Goal: Navigation & Orientation: Understand site structure

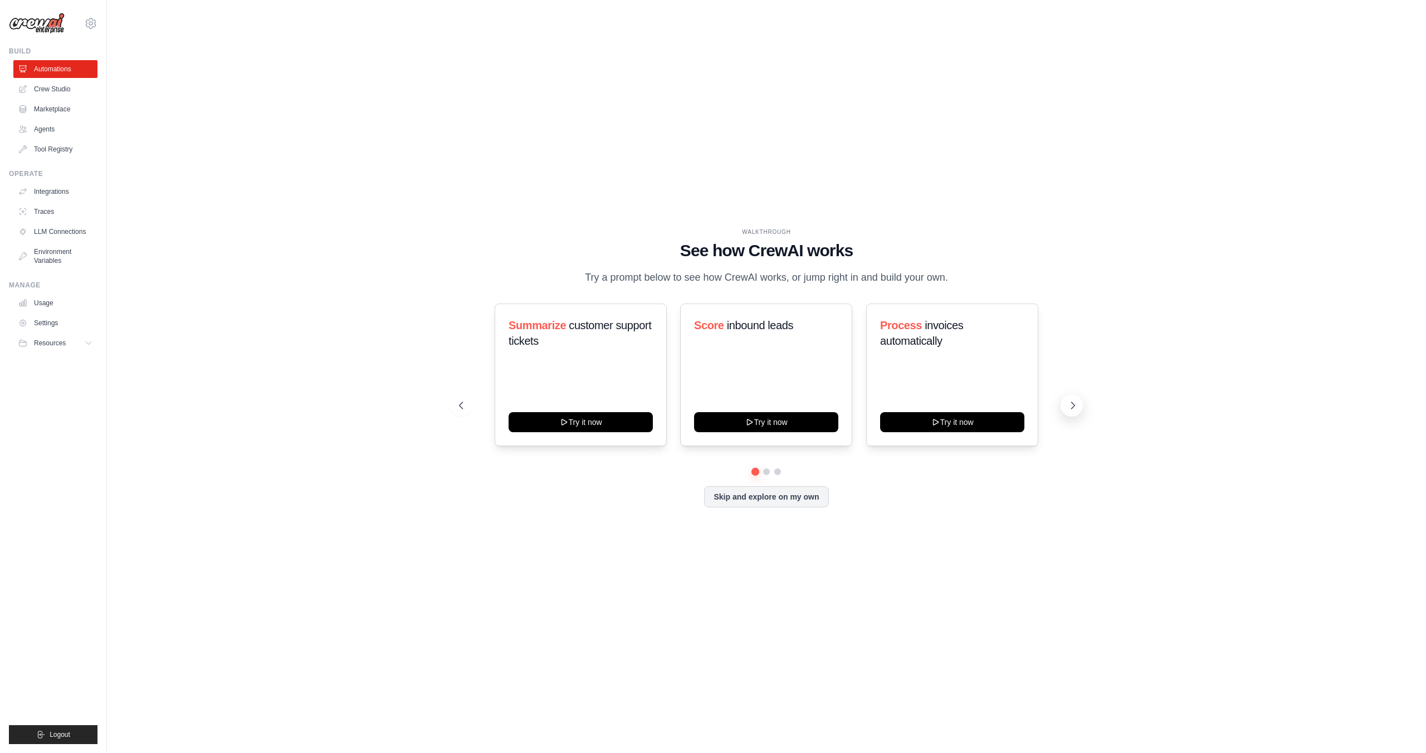
click at [1070, 411] on icon at bounding box center [1073, 405] width 11 height 11
click at [766, 504] on button "Skip and explore on my own" at bounding box center [766, 495] width 124 height 21
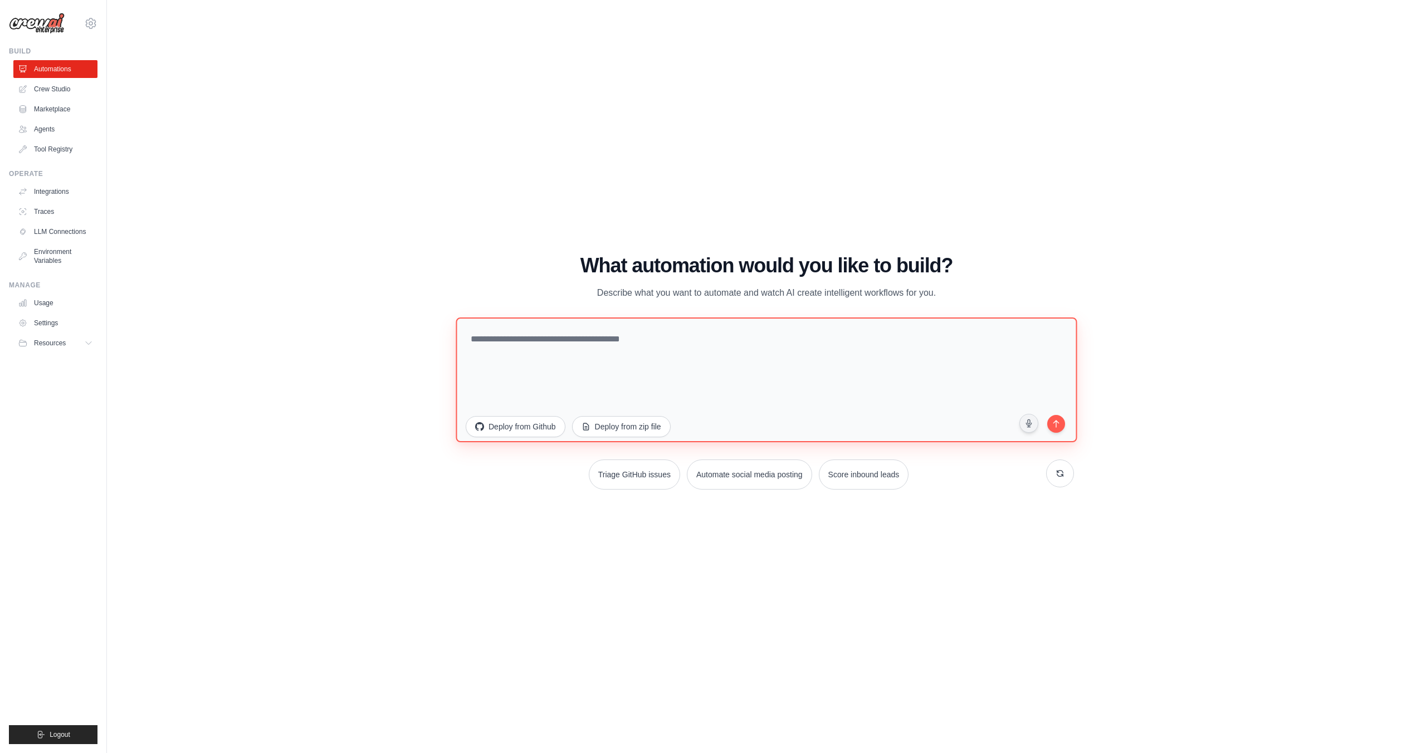
click at [656, 337] on textarea at bounding box center [766, 380] width 621 height 125
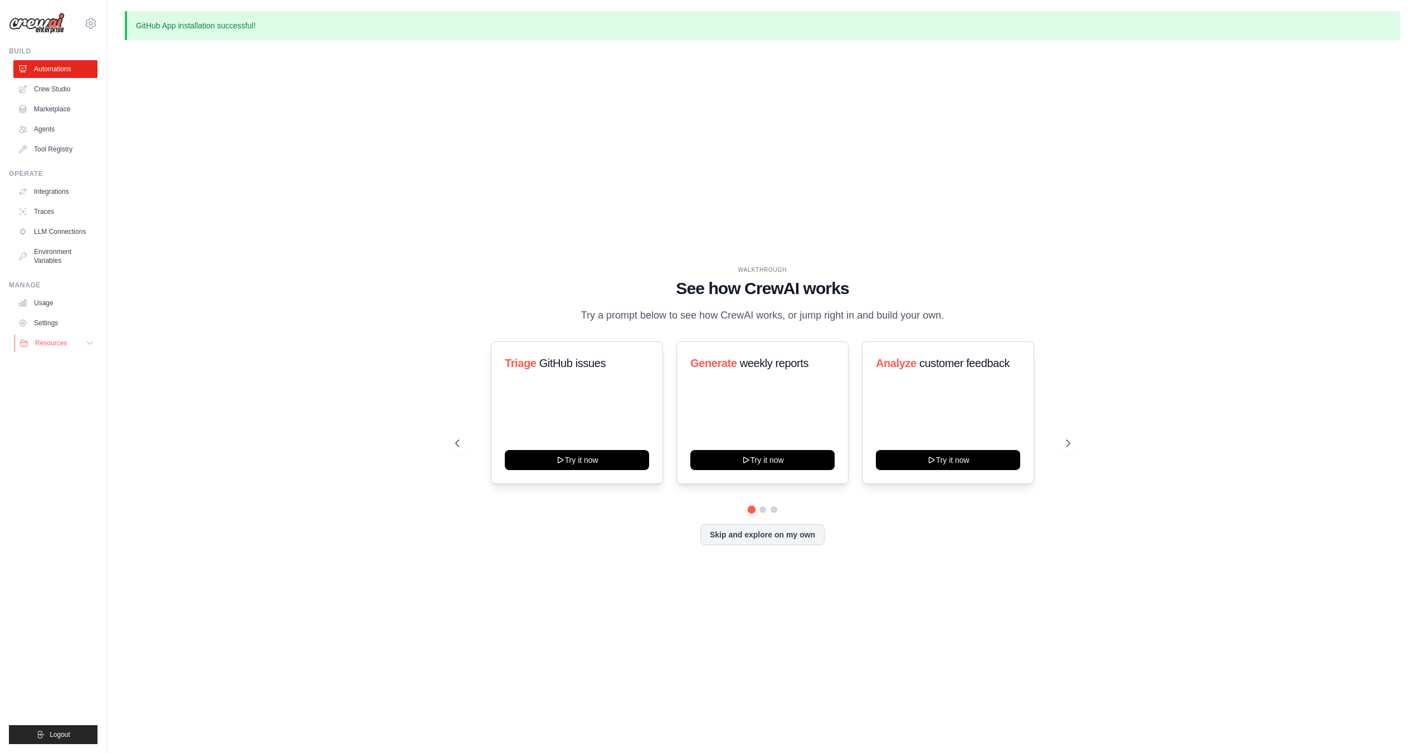
click at [52, 348] on button "Resources" at bounding box center [56, 343] width 84 height 18
click at [52, 123] on link "Agents" at bounding box center [56, 129] width 84 height 18
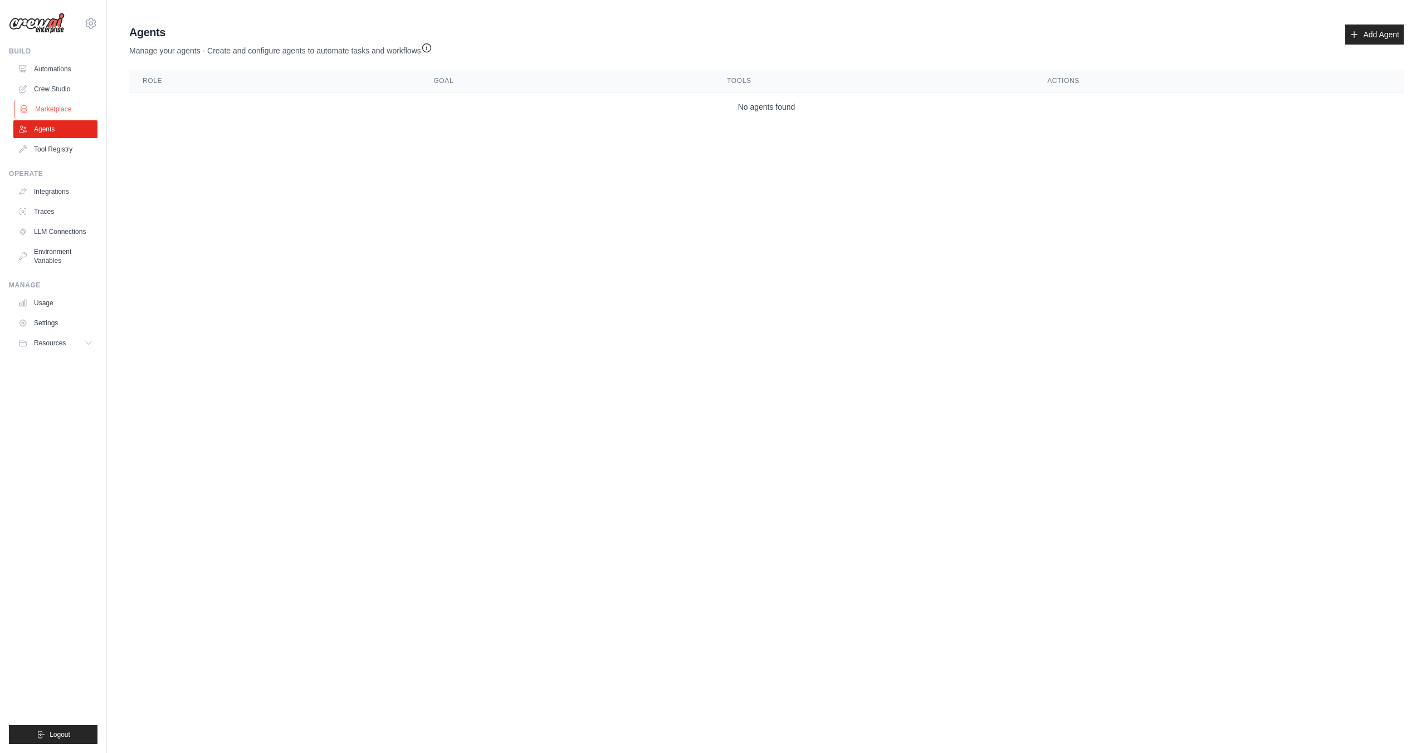
click at [55, 108] on link "Marketplace" at bounding box center [56, 109] width 84 height 18
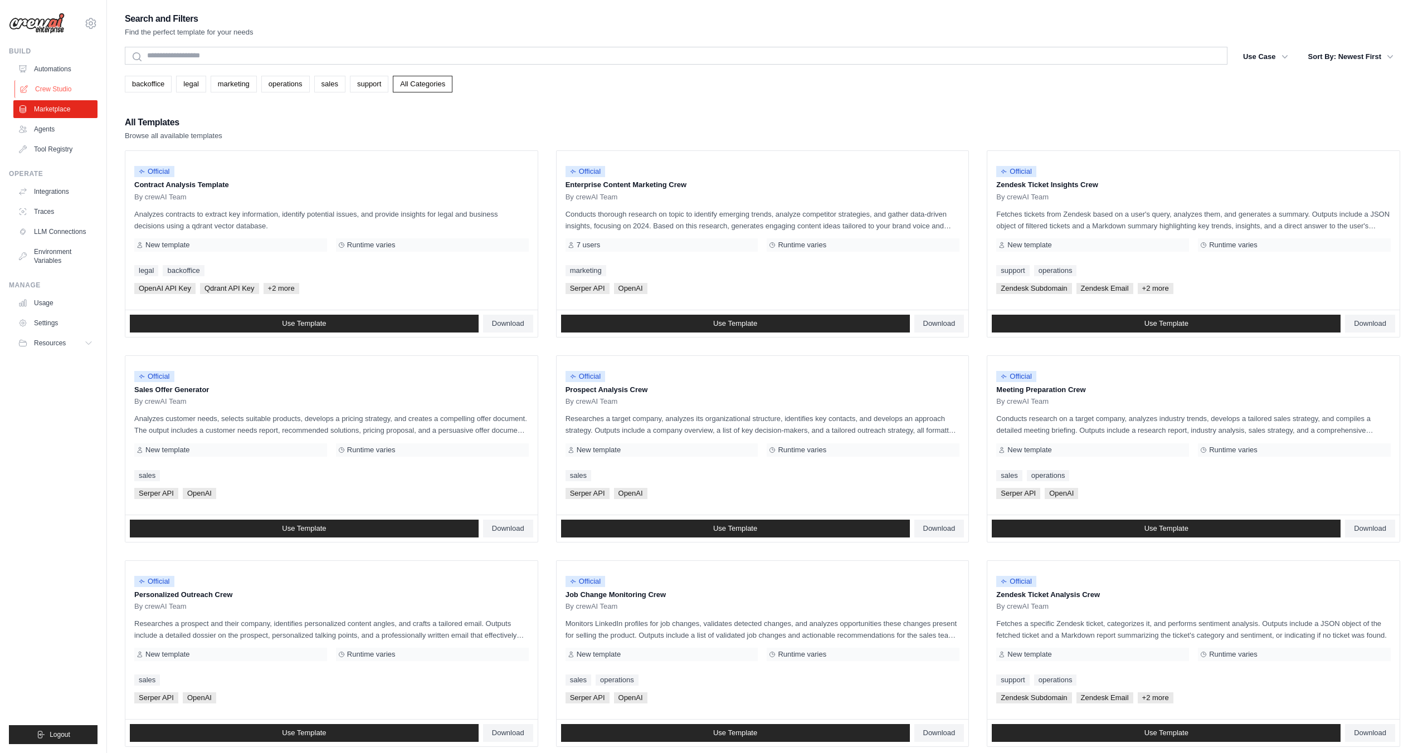
click at [71, 86] on link "Crew Studio" at bounding box center [56, 89] width 84 height 18
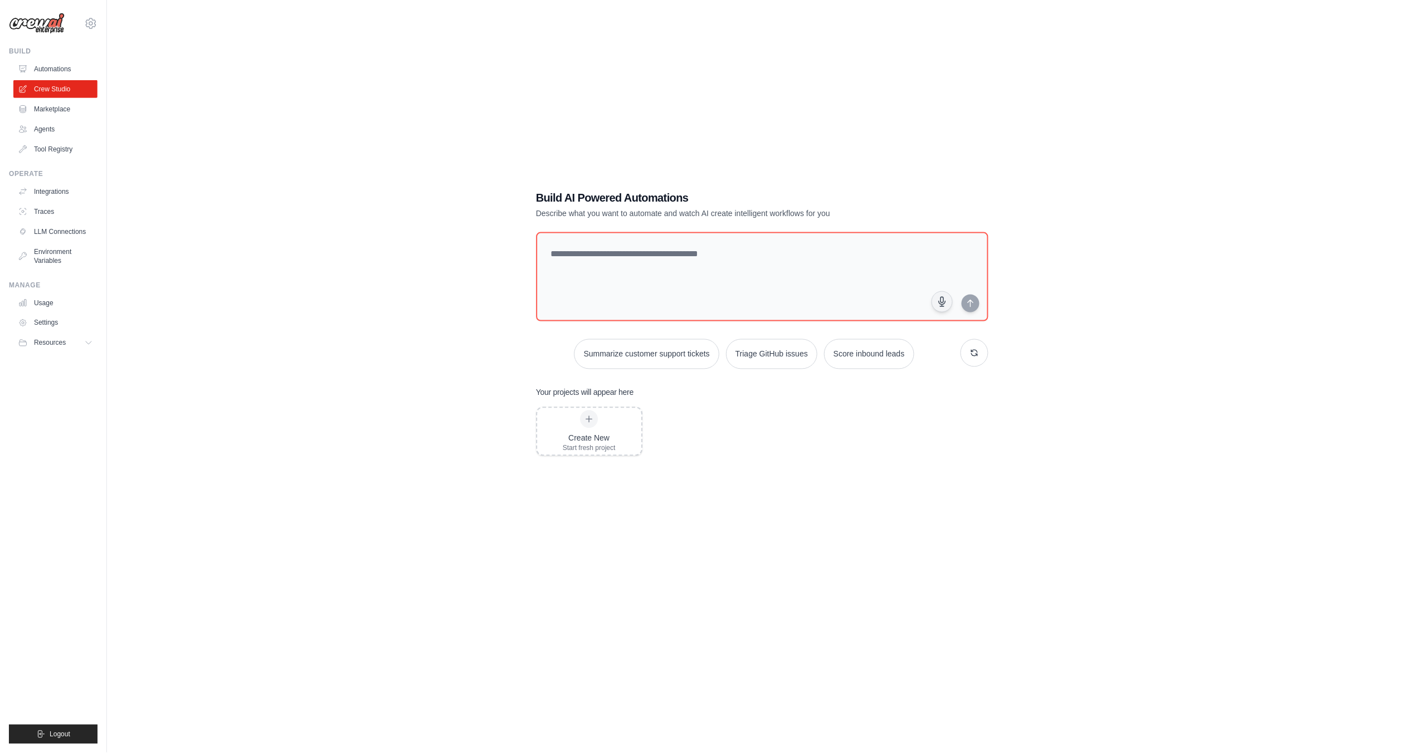
click at [59, 126] on link "Agents" at bounding box center [55, 129] width 84 height 18
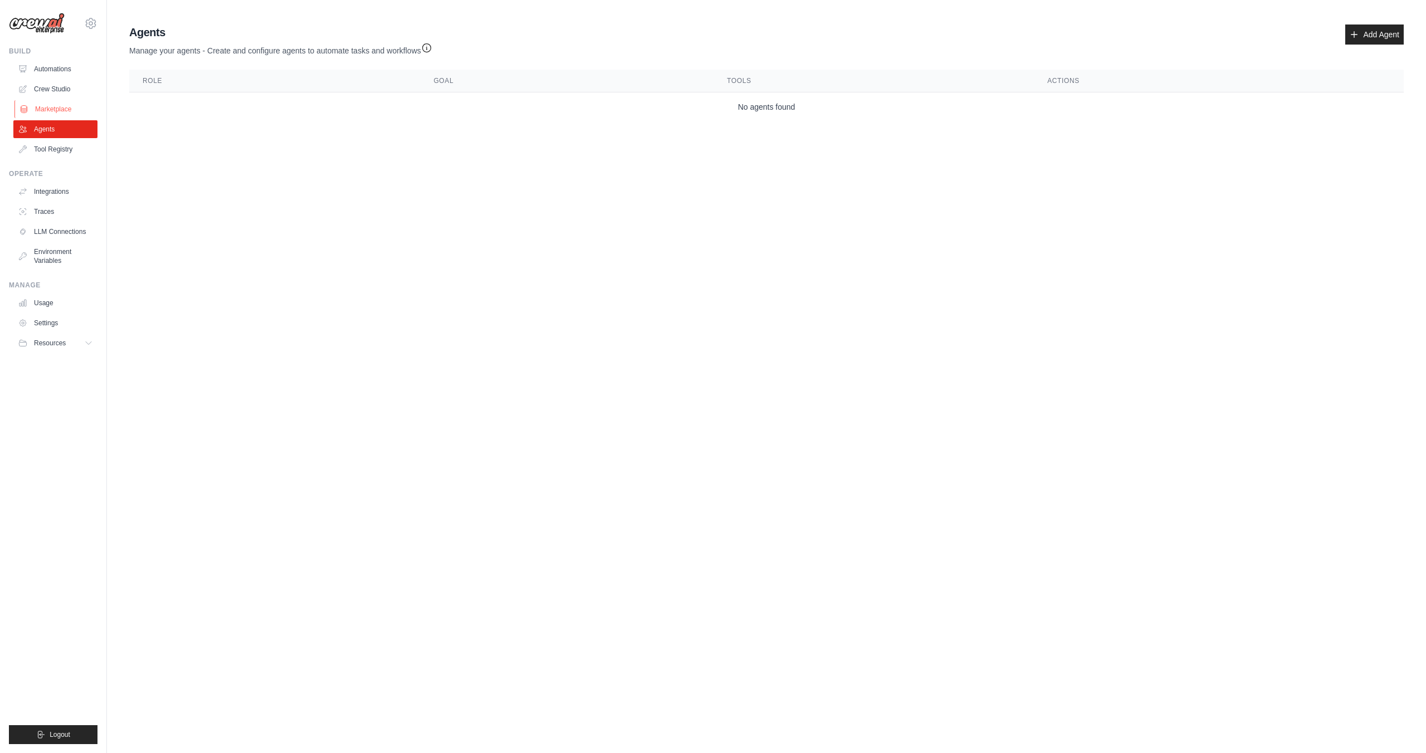
click at [46, 109] on link "Marketplace" at bounding box center [56, 109] width 84 height 18
